Goal: Check status: Check status

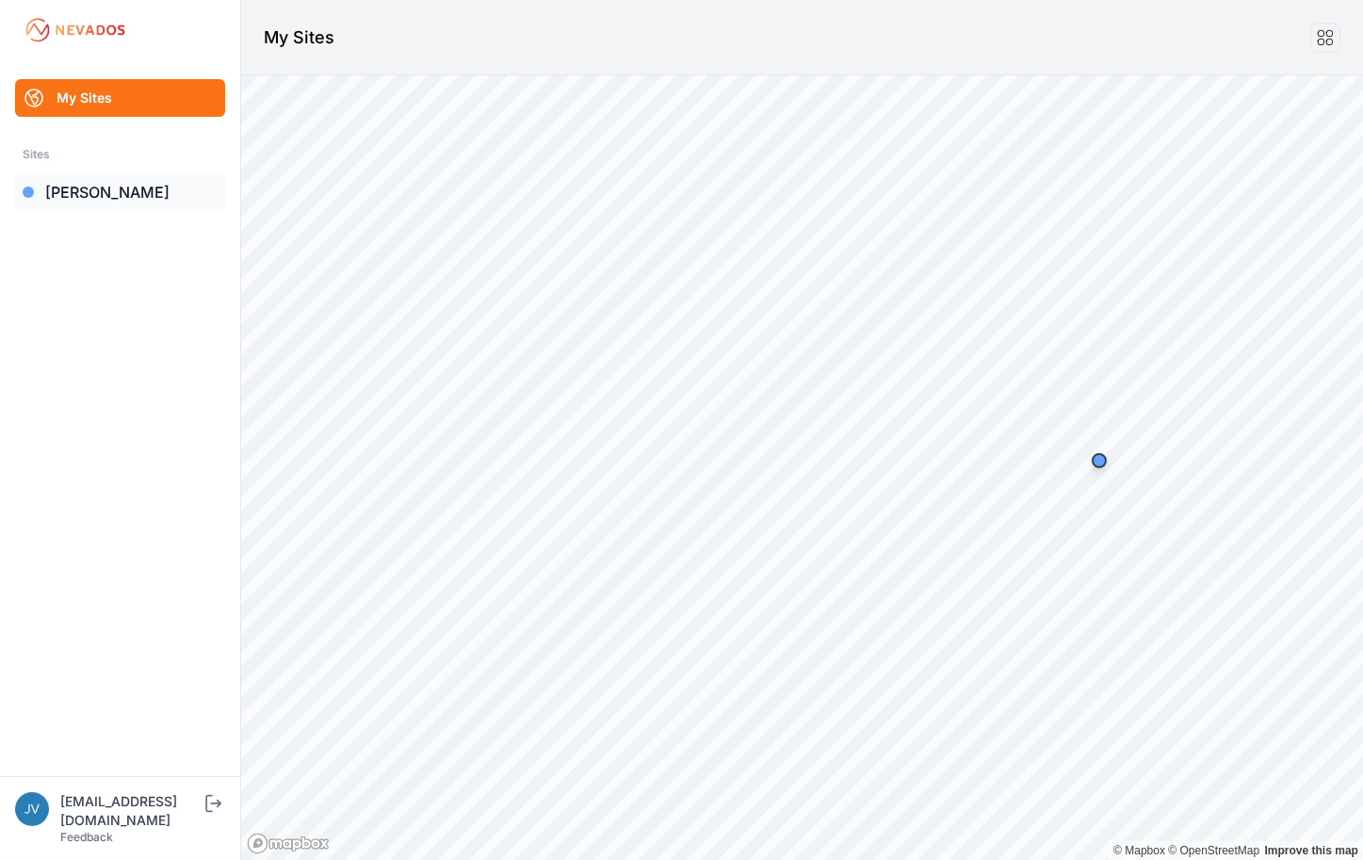
click at [59, 191] on link "[PERSON_NAME]" at bounding box center [120, 192] width 210 height 38
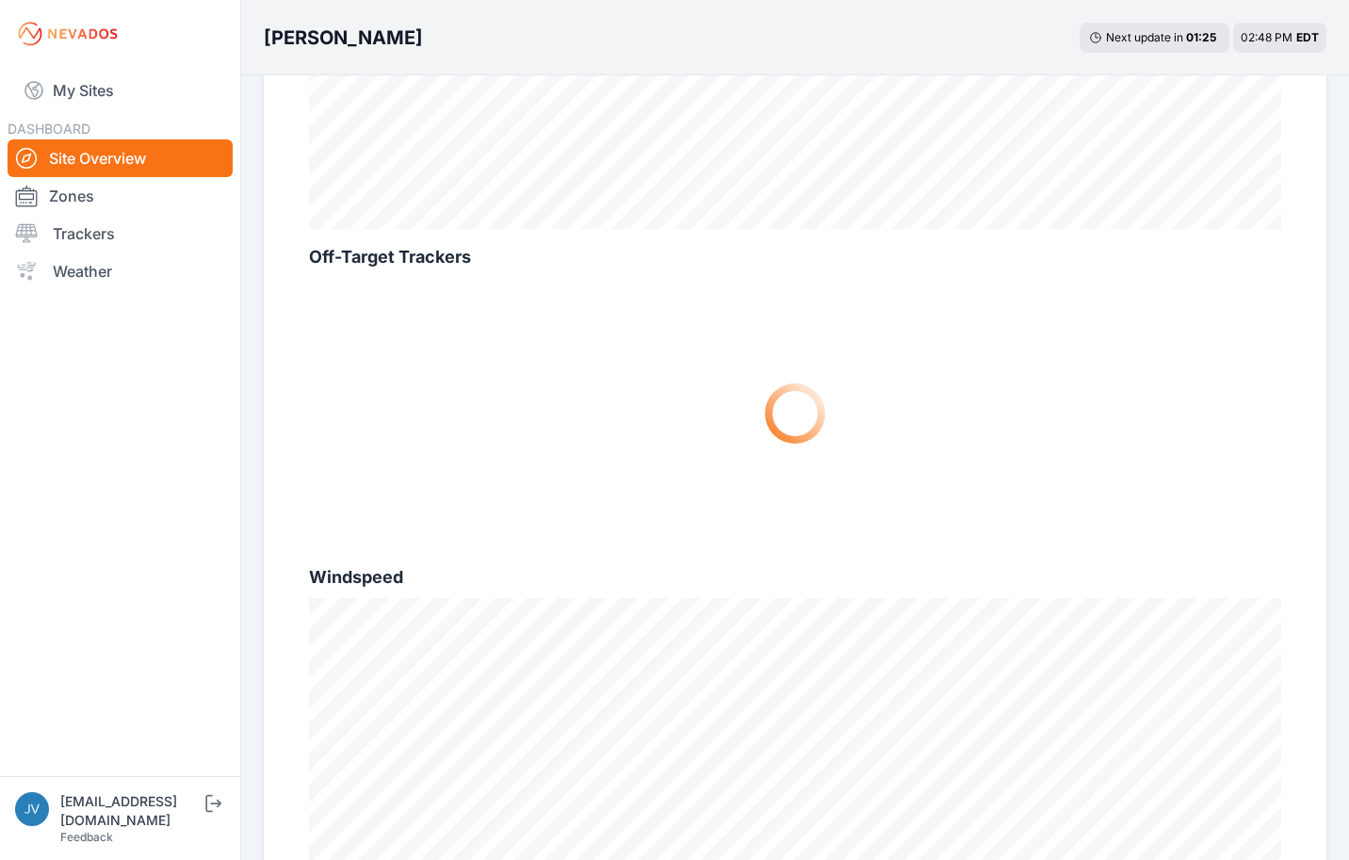
scroll to position [848, 0]
click at [105, 228] on link "Trackers" at bounding box center [120, 234] width 225 height 38
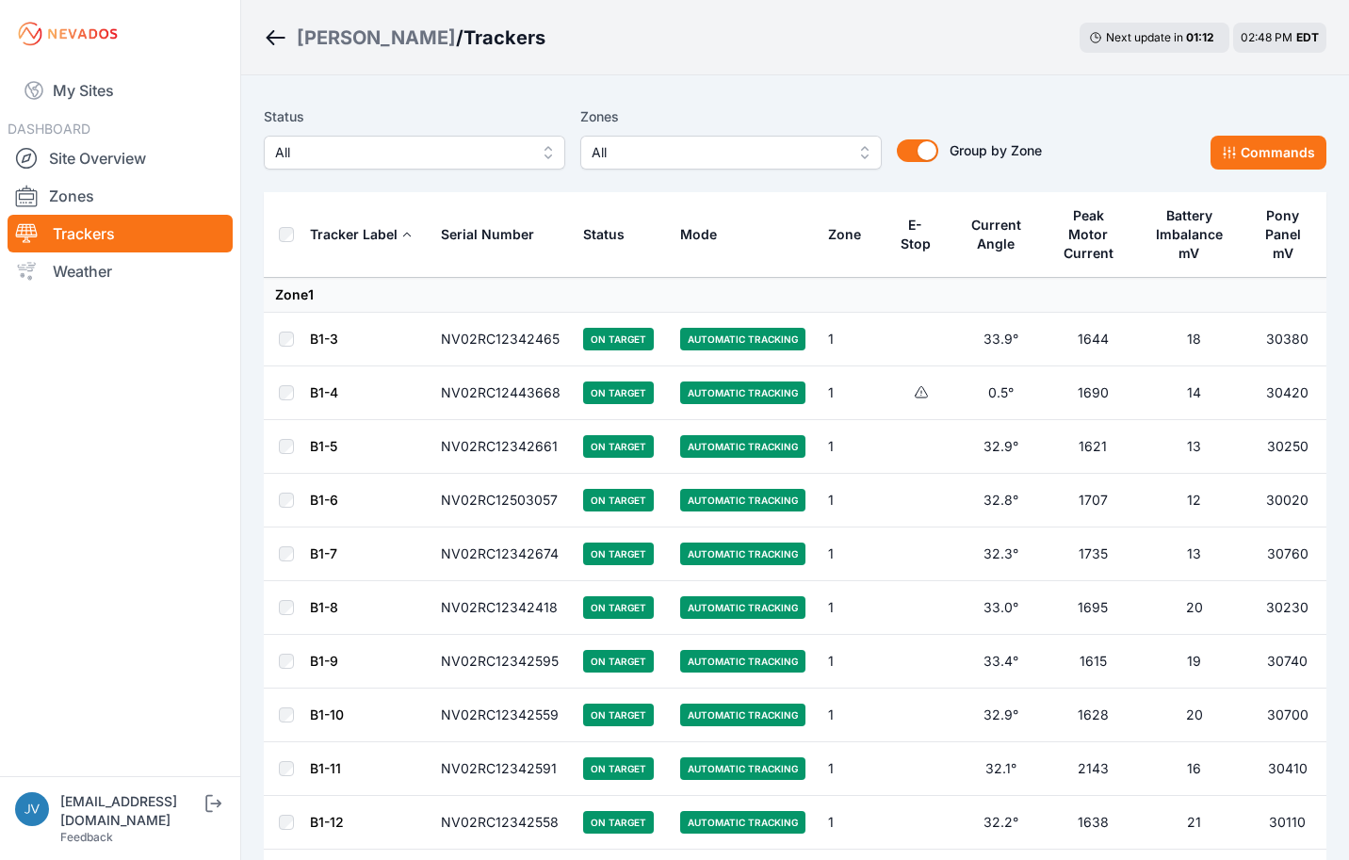
click at [915, 393] on icon at bounding box center [921, 392] width 15 height 15
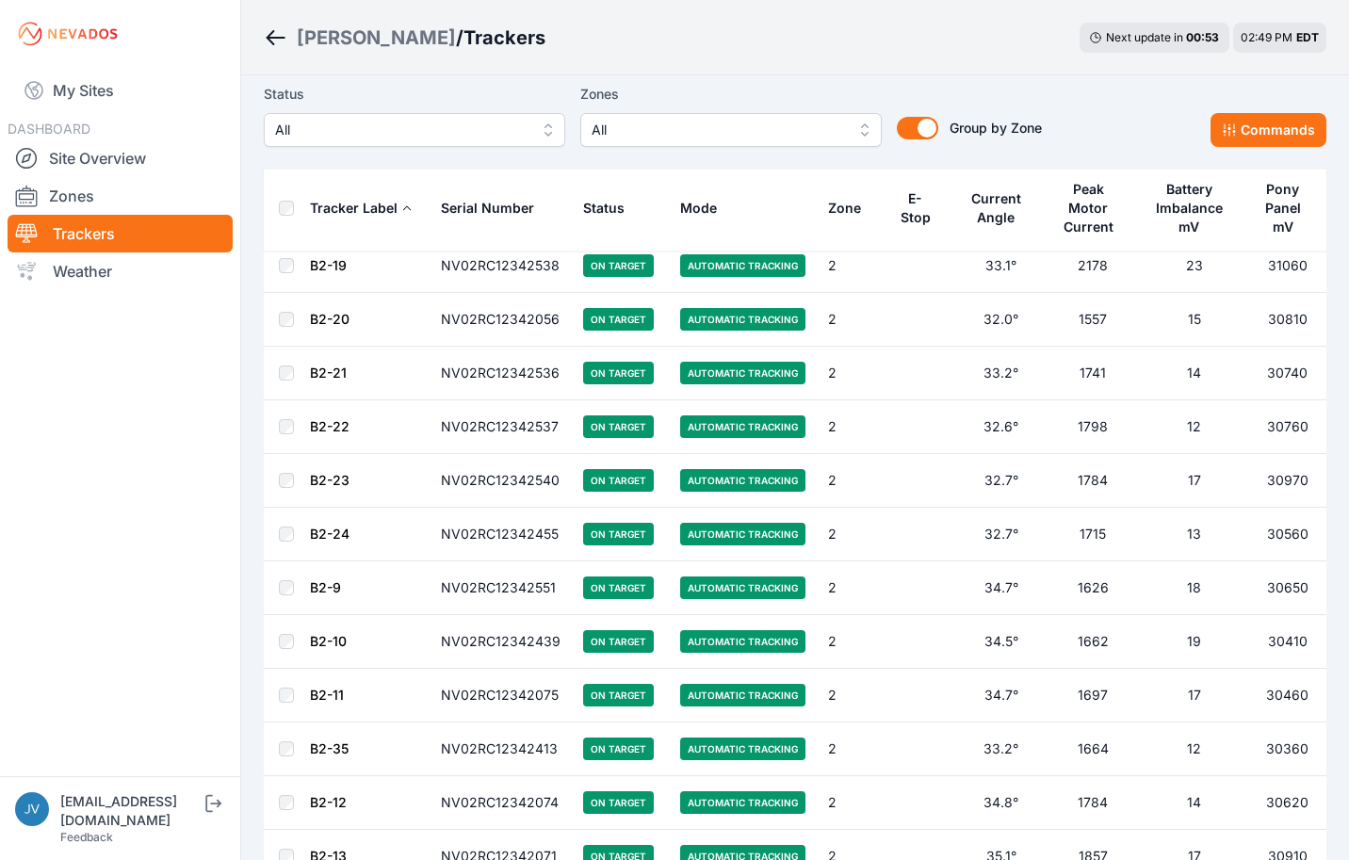
scroll to position [4711, 0]
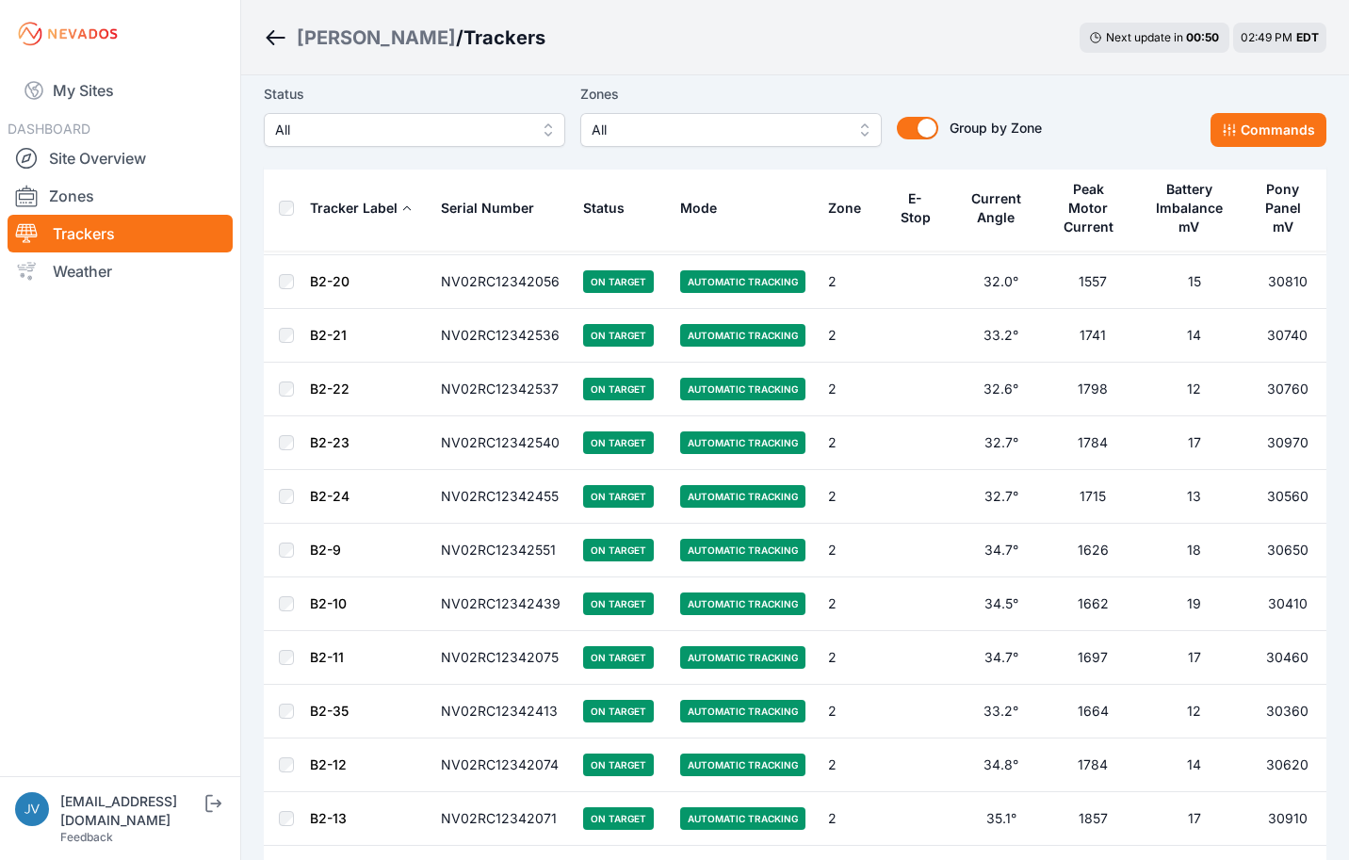
click at [651, 119] on span "All" at bounding box center [718, 130] width 253 height 23
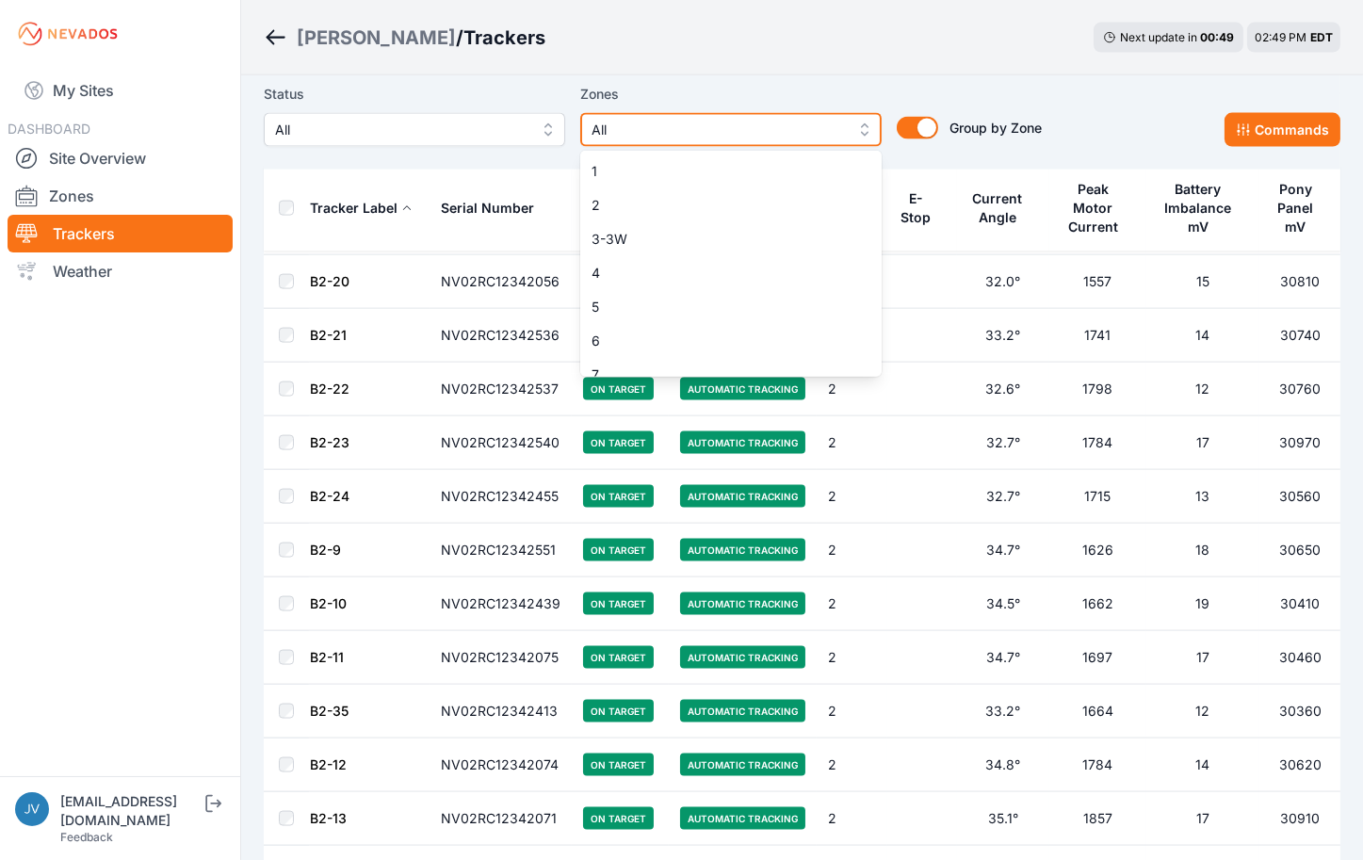
click at [651, 119] on span "All" at bounding box center [718, 130] width 253 height 23
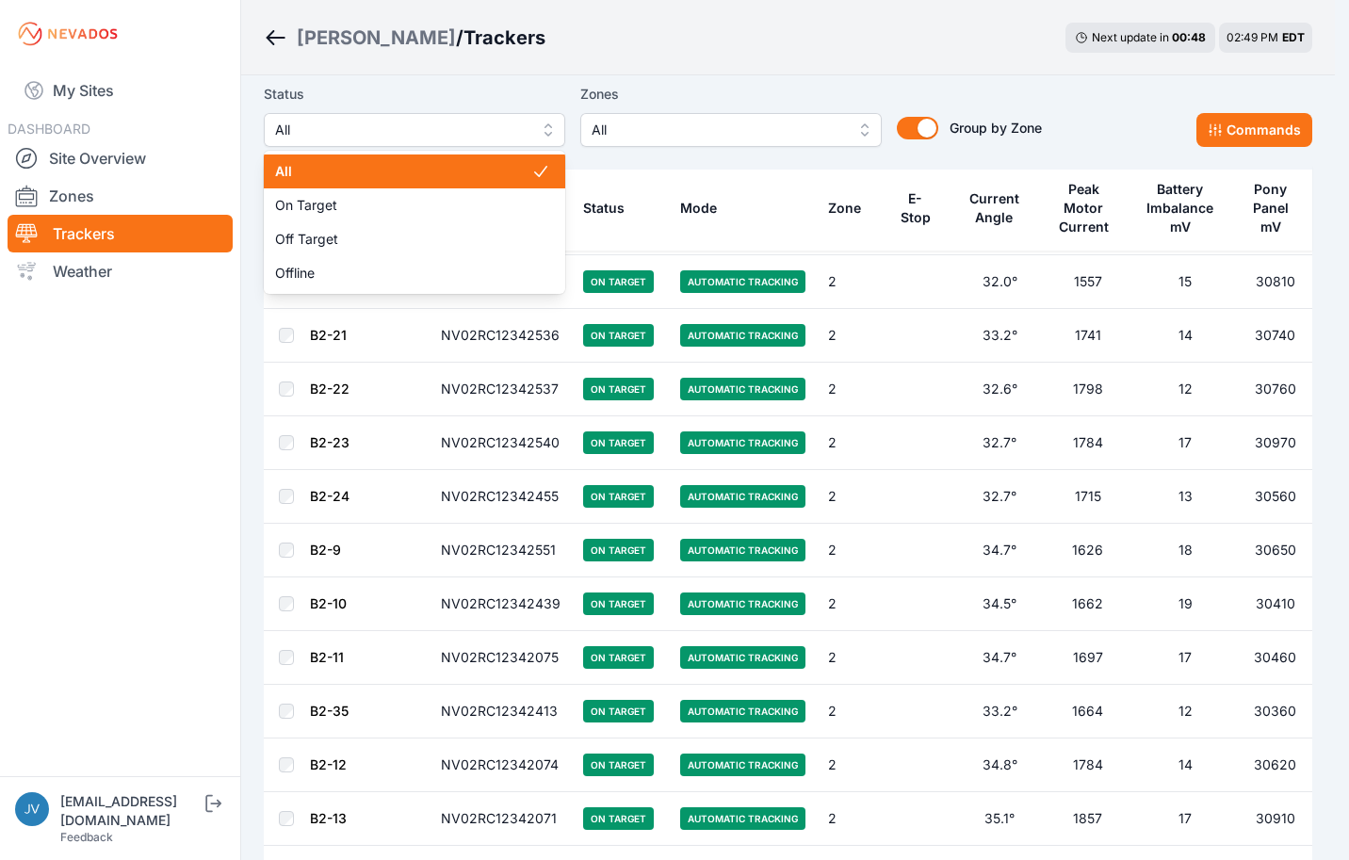
click at [449, 135] on span "All" at bounding box center [401, 130] width 253 height 23
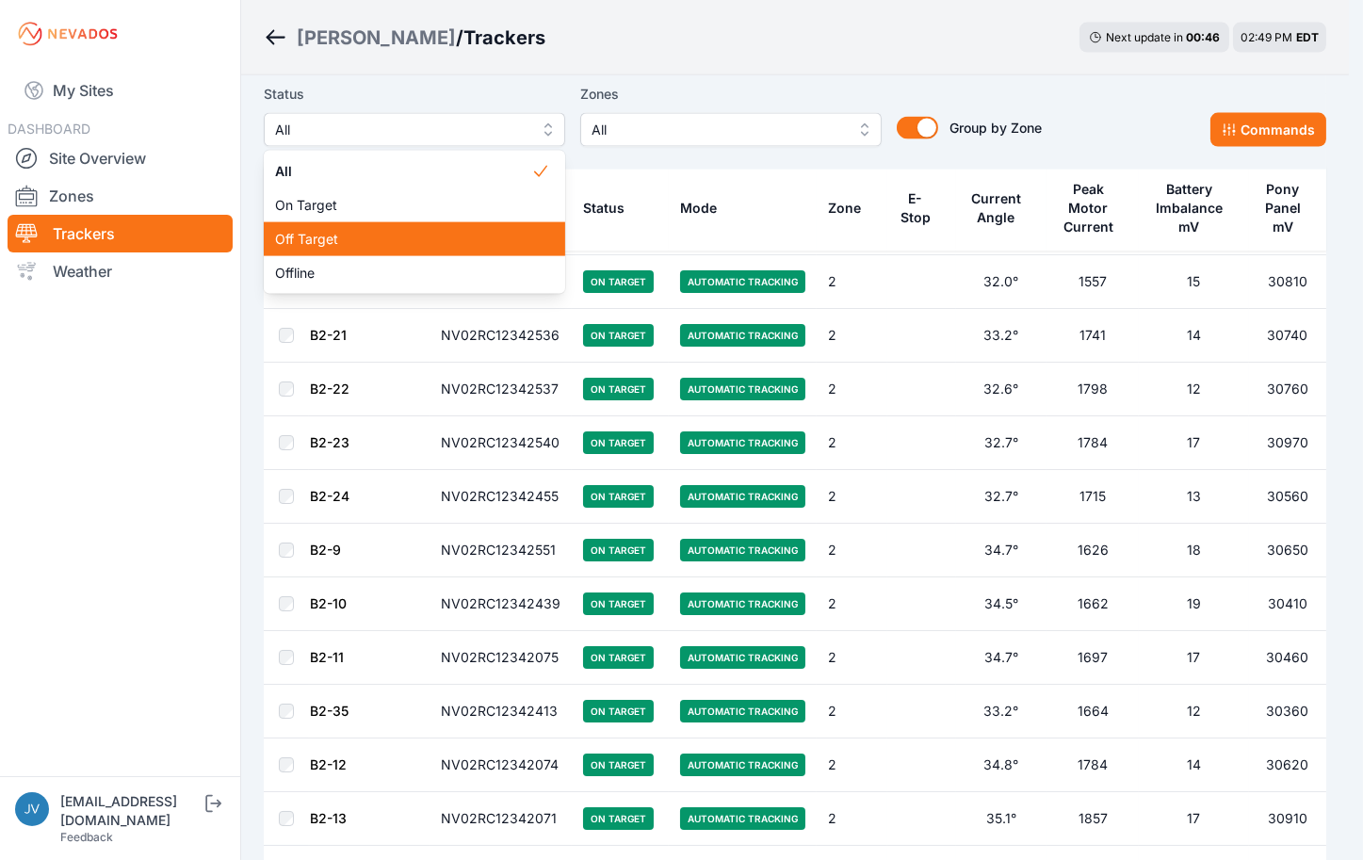
click at [434, 231] on span "Off Target" at bounding box center [403, 239] width 256 height 19
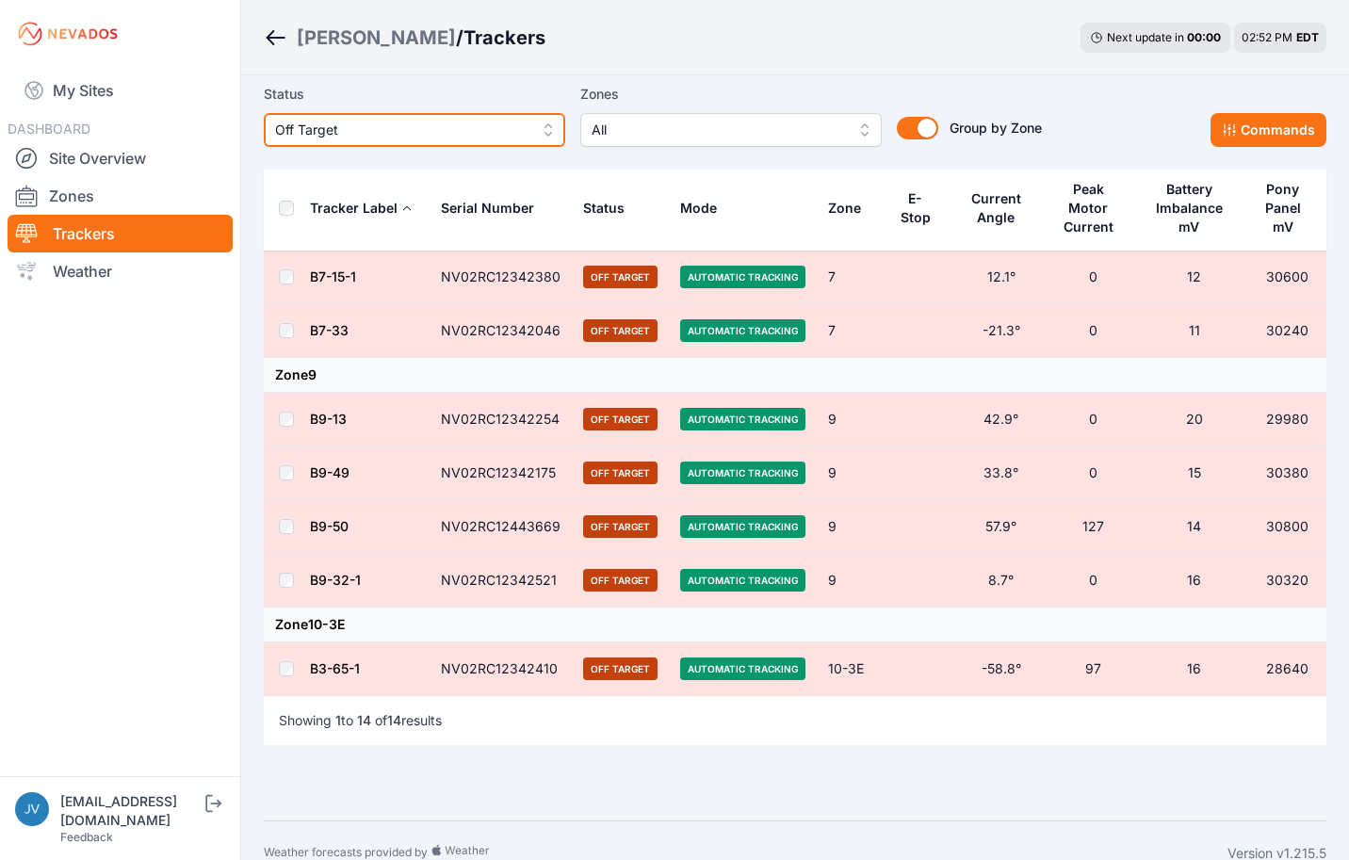
scroll to position [565, 0]
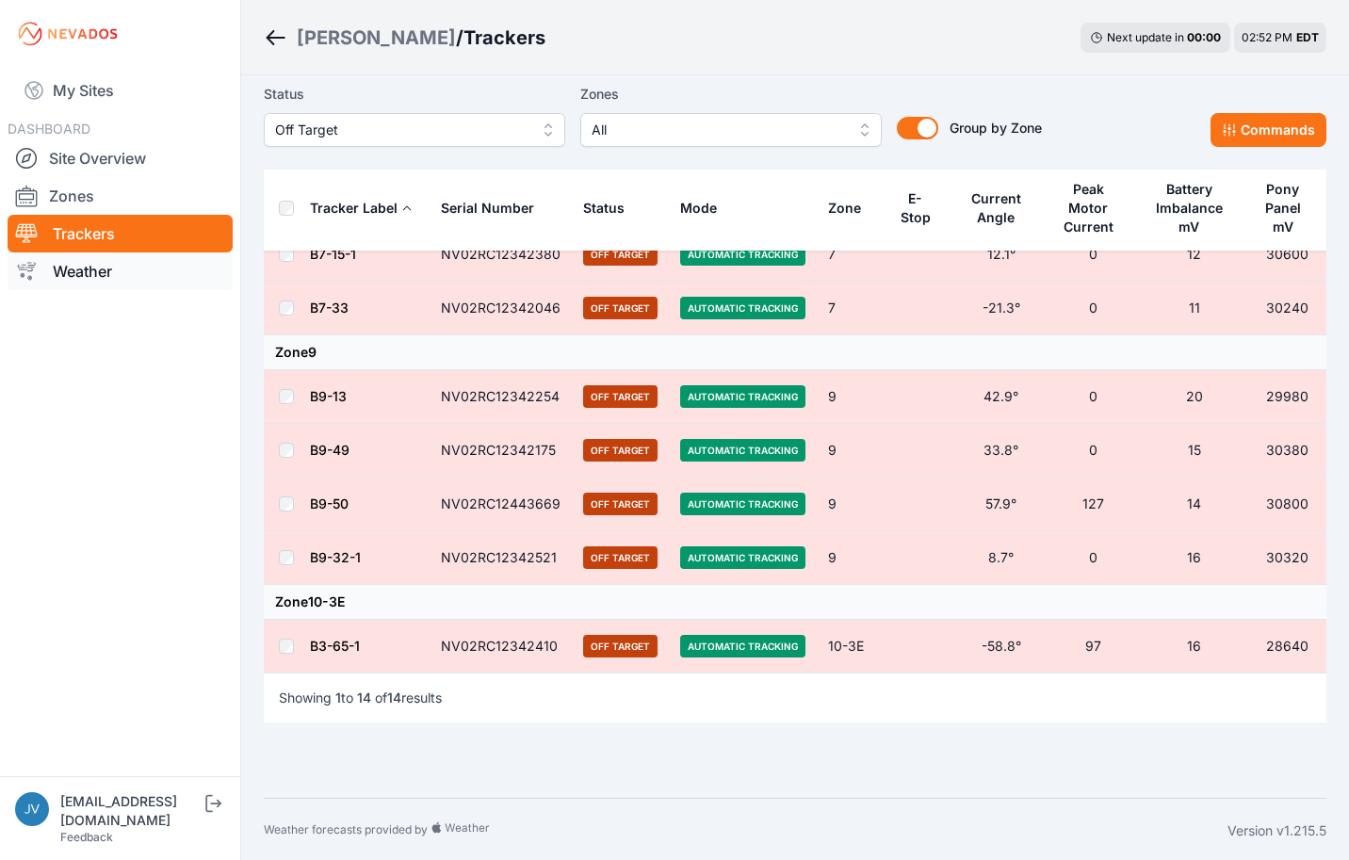
click at [99, 274] on link "Weather" at bounding box center [120, 272] width 225 height 38
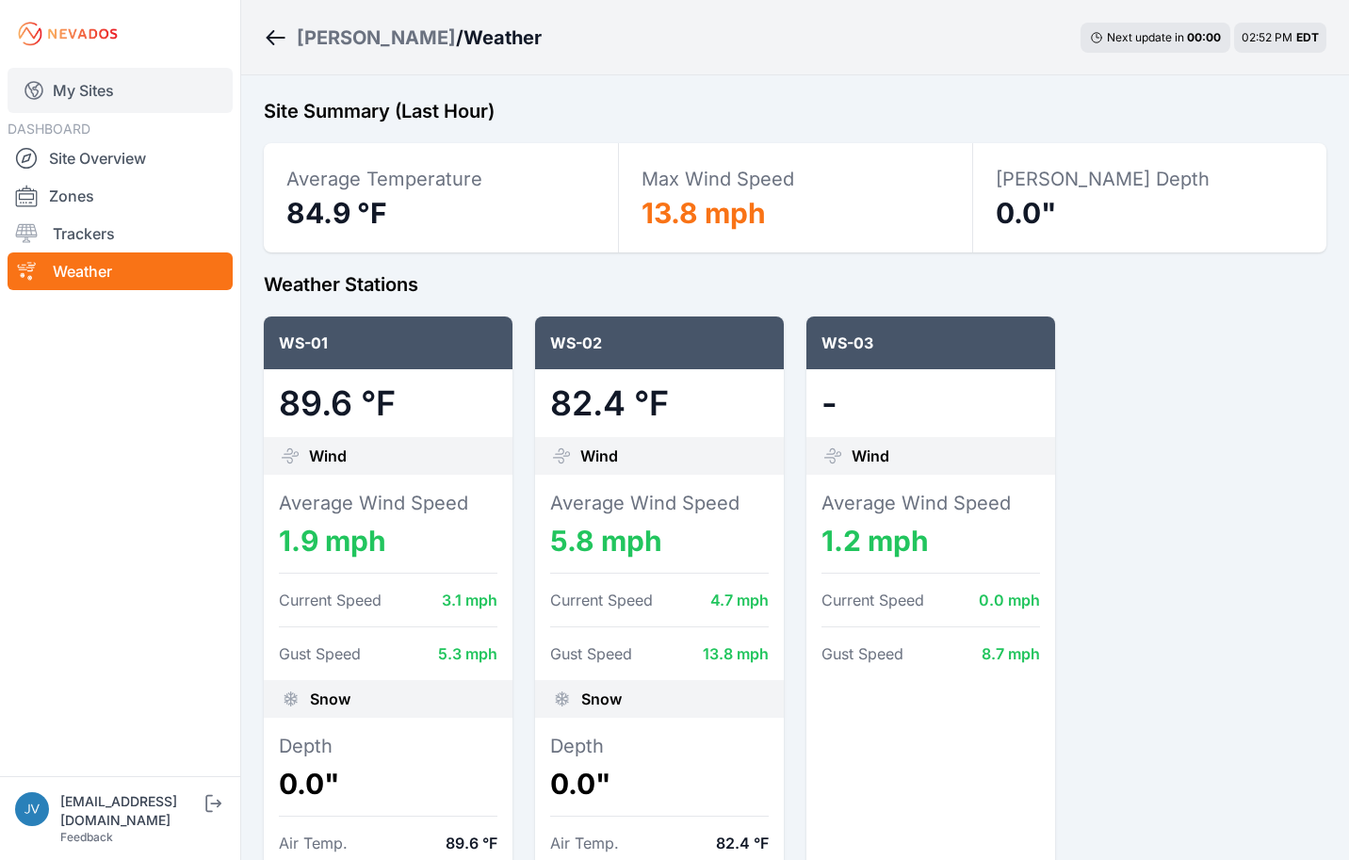
click at [144, 100] on link "My Sites" at bounding box center [120, 90] width 225 height 45
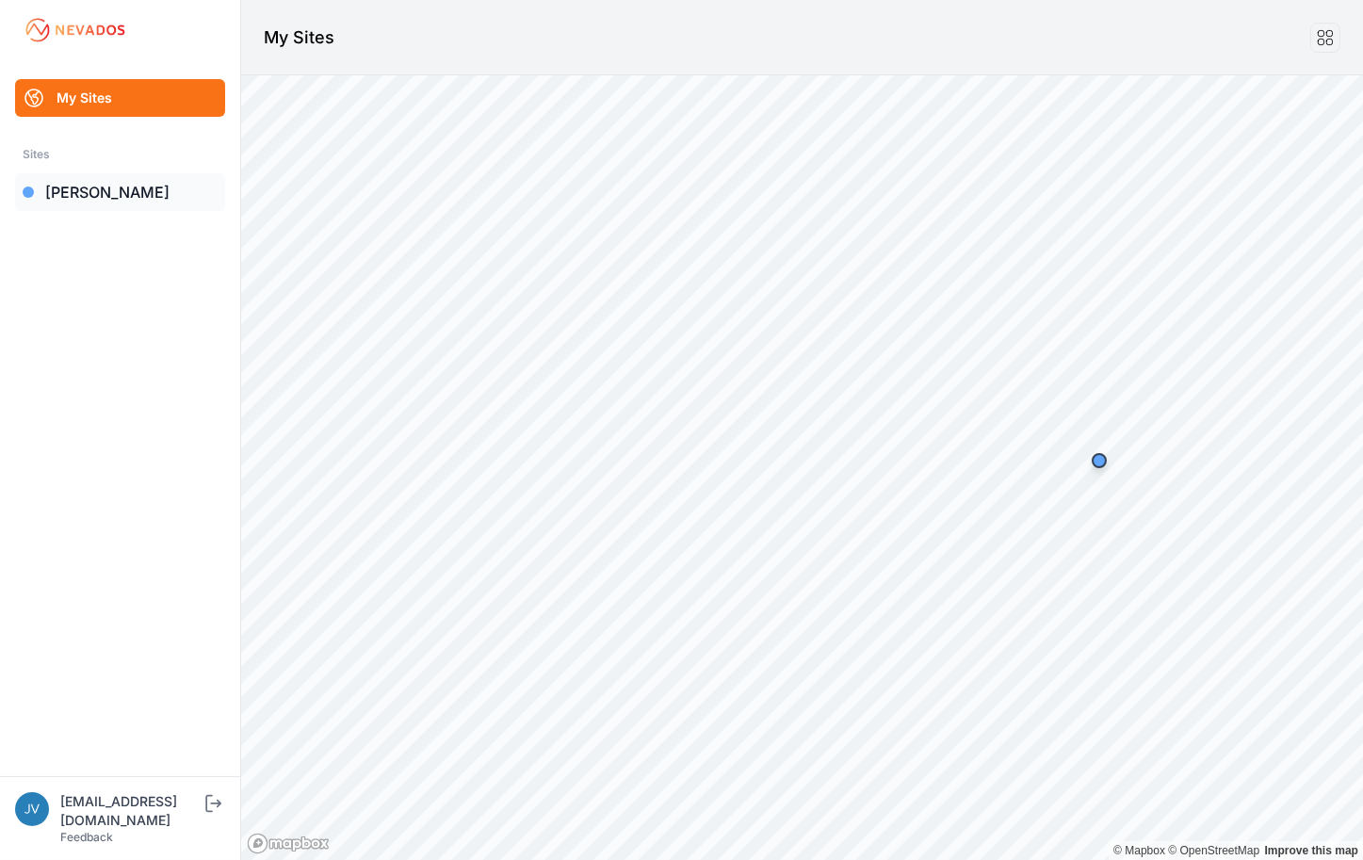
click at [28, 194] on div at bounding box center [28, 192] width 11 height 11
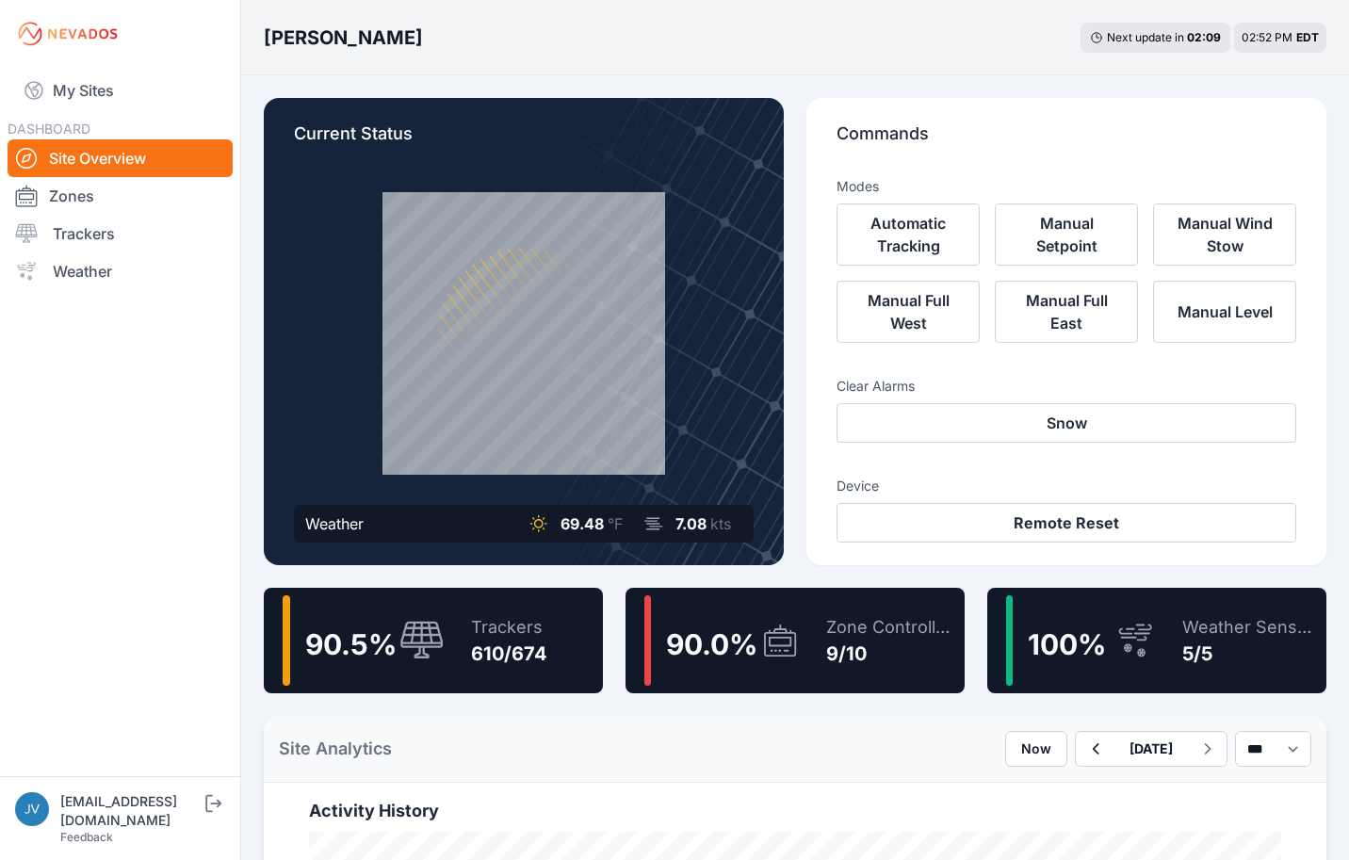
scroll to position [471, 0]
